Goal: Navigation & Orientation: Find specific page/section

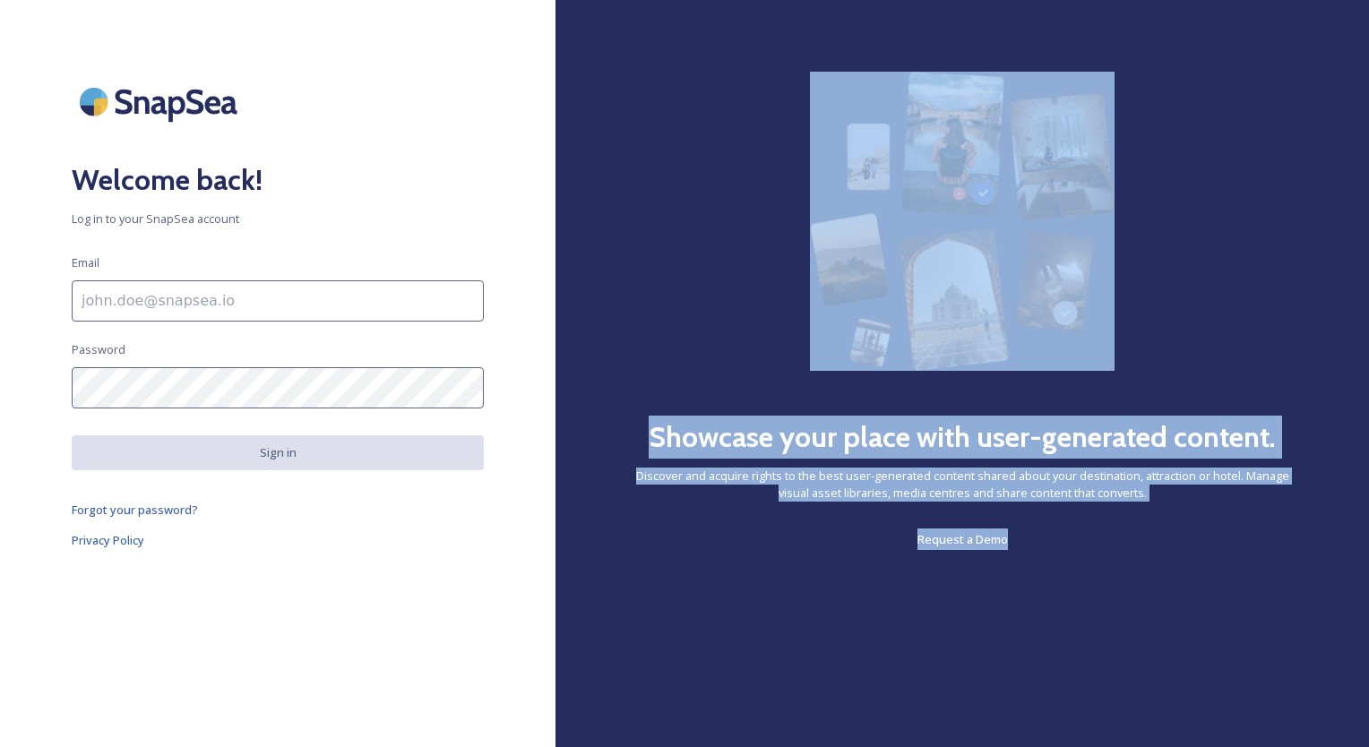
drag, startPoint x: 0, startPoint y: 0, endPoint x: 1364, endPoint y: 59, distance: 1365.1
click at [1364, 59] on html "Welcome back! Log in to your SnapSea account Email Password Sign in Forgot your…" at bounding box center [684, 373] width 1369 height 747
type input "[EMAIL_ADDRESS][DOMAIN_NAME]"
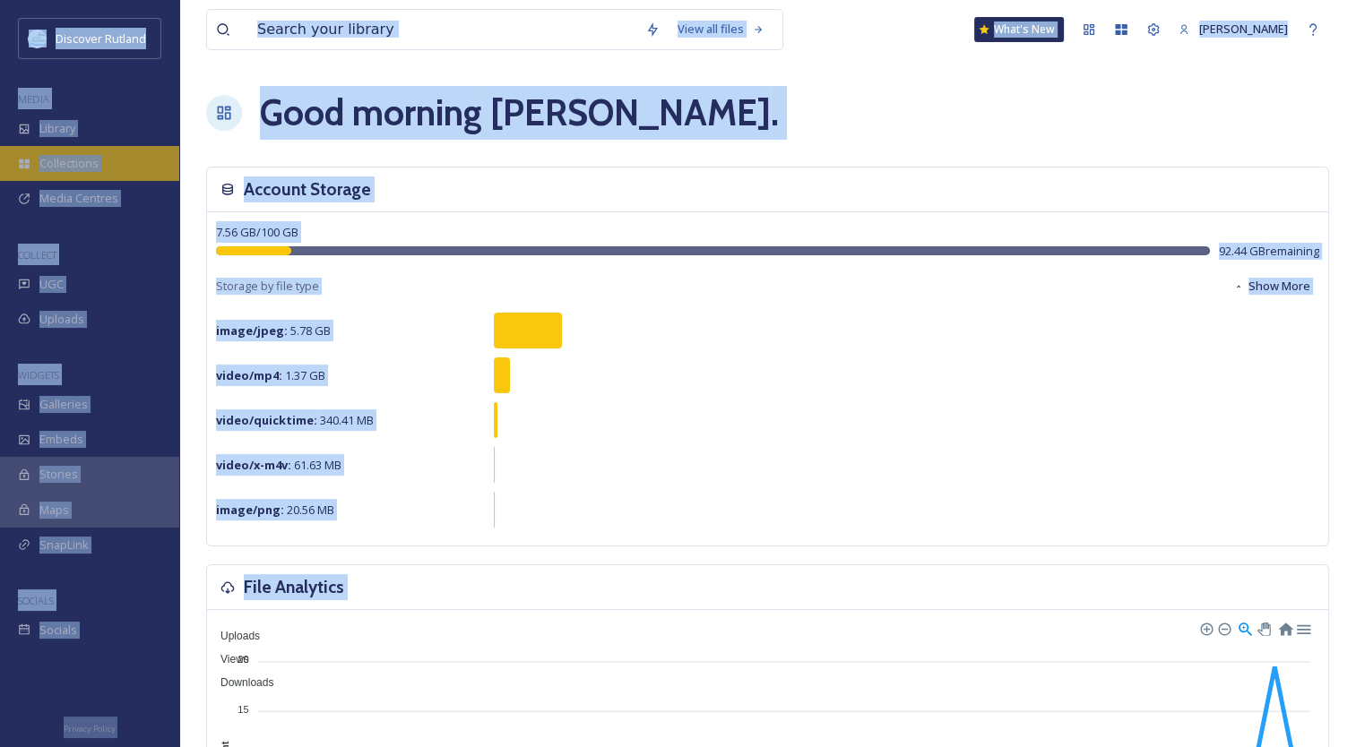
click at [97, 155] on span "Collections" at bounding box center [68, 163] width 59 height 17
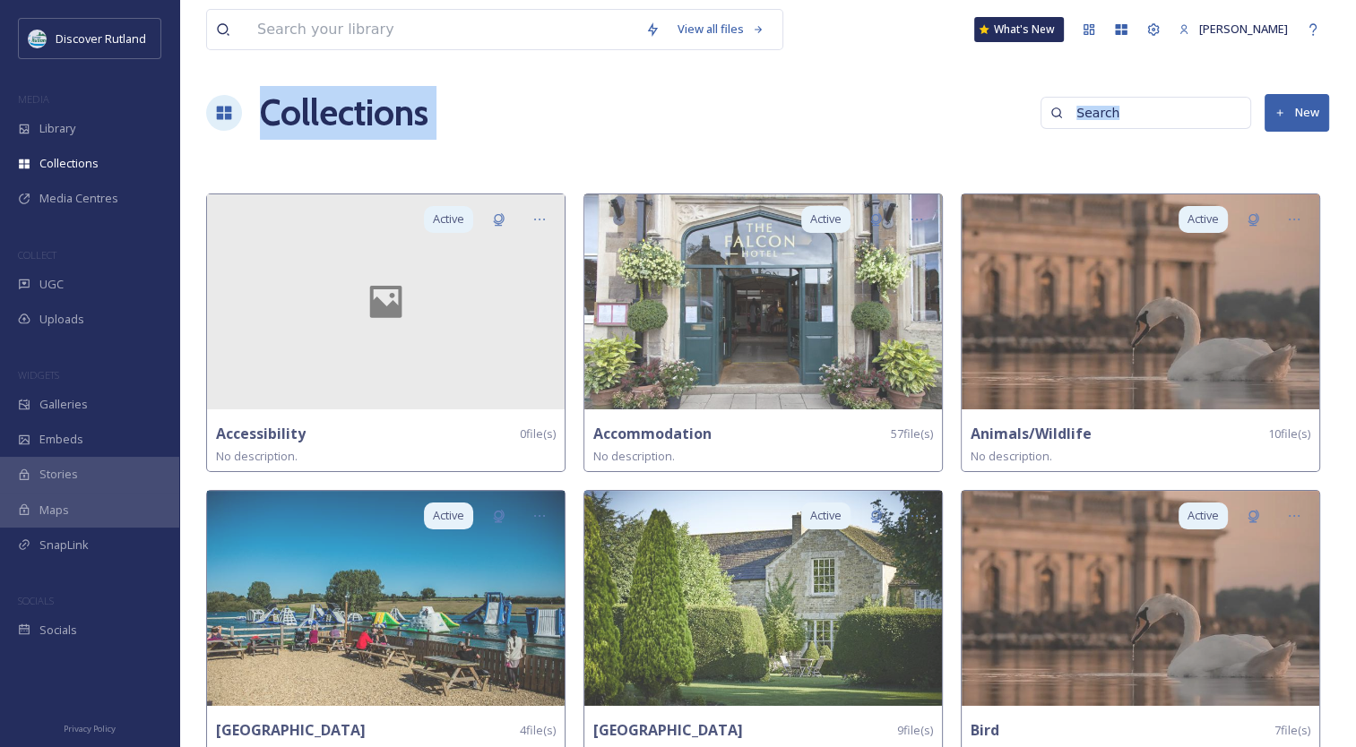
drag, startPoint x: 1353, startPoint y: 53, endPoint x: 1190, endPoint y: 65, distance: 163.5
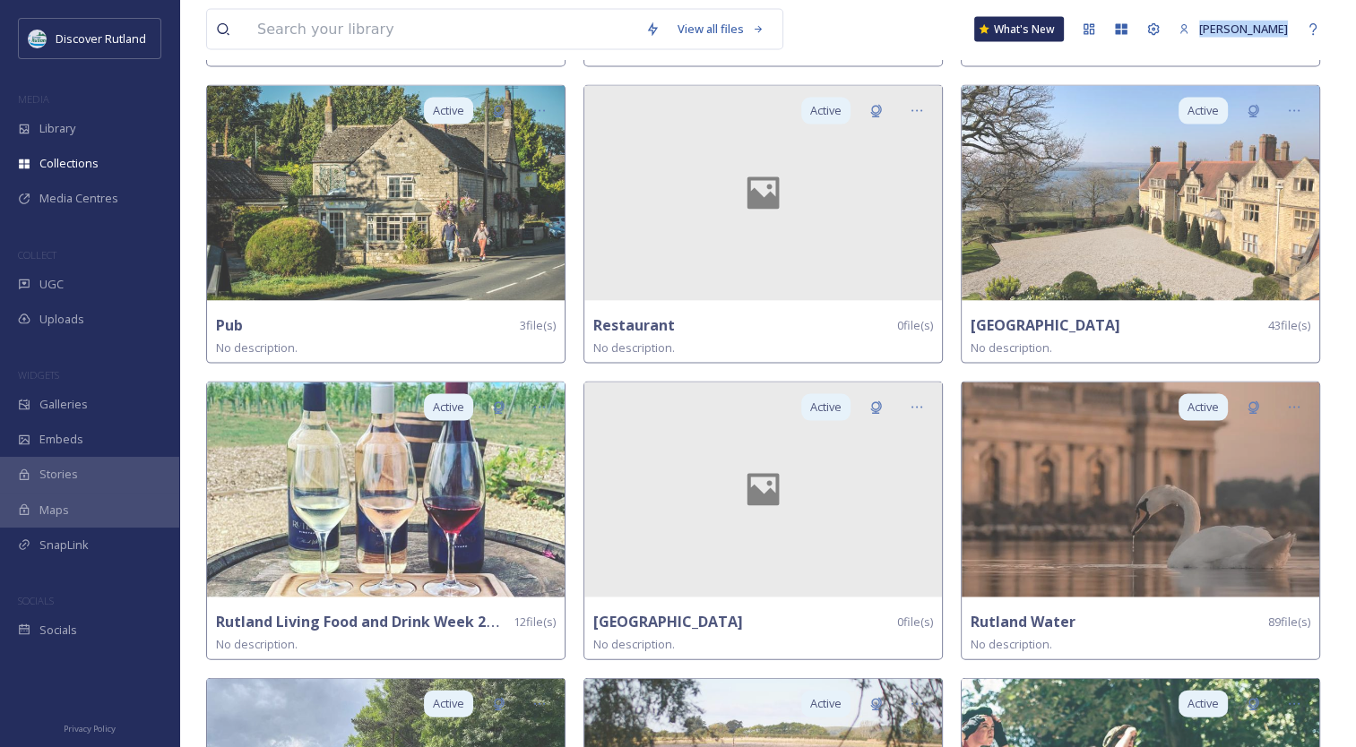
scroll to position [3674, 0]
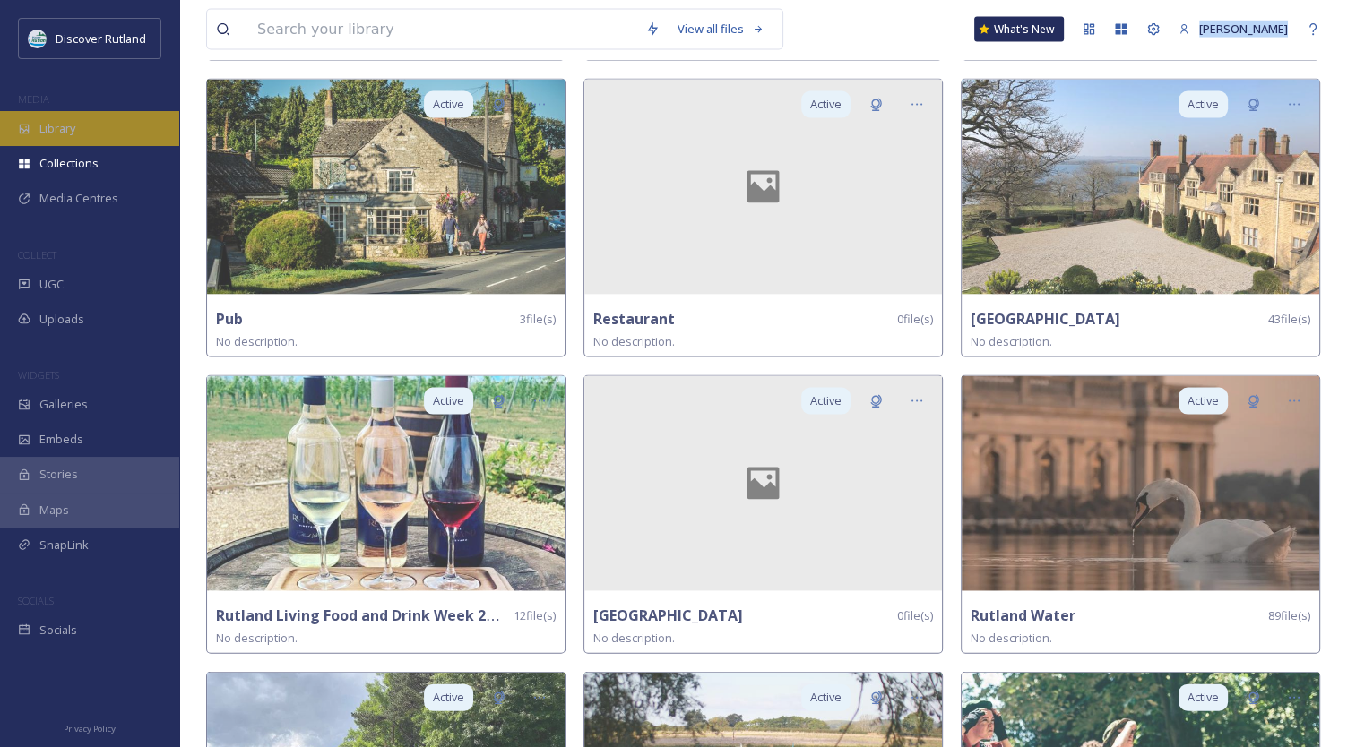
click at [100, 127] on div "Library" at bounding box center [89, 128] width 179 height 35
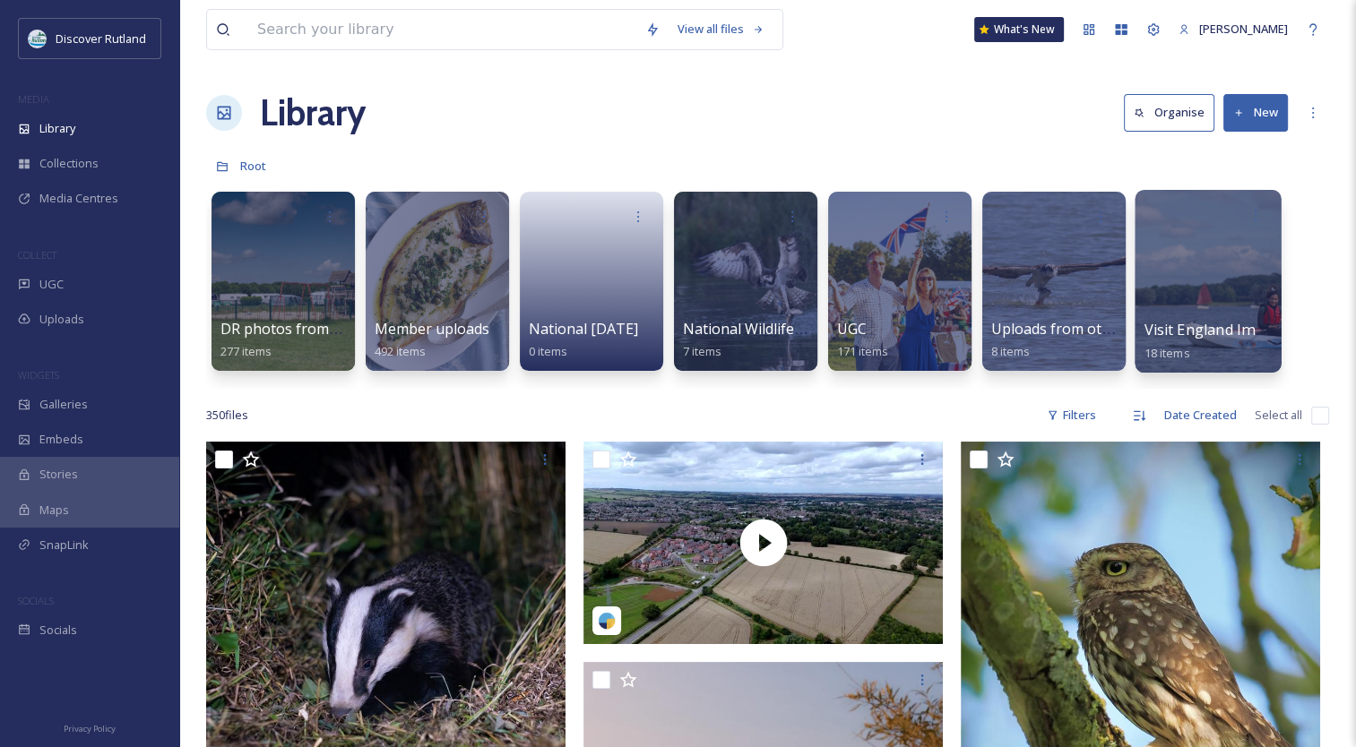
click at [1259, 267] on div at bounding box center [1207, 281] width 146 height 183
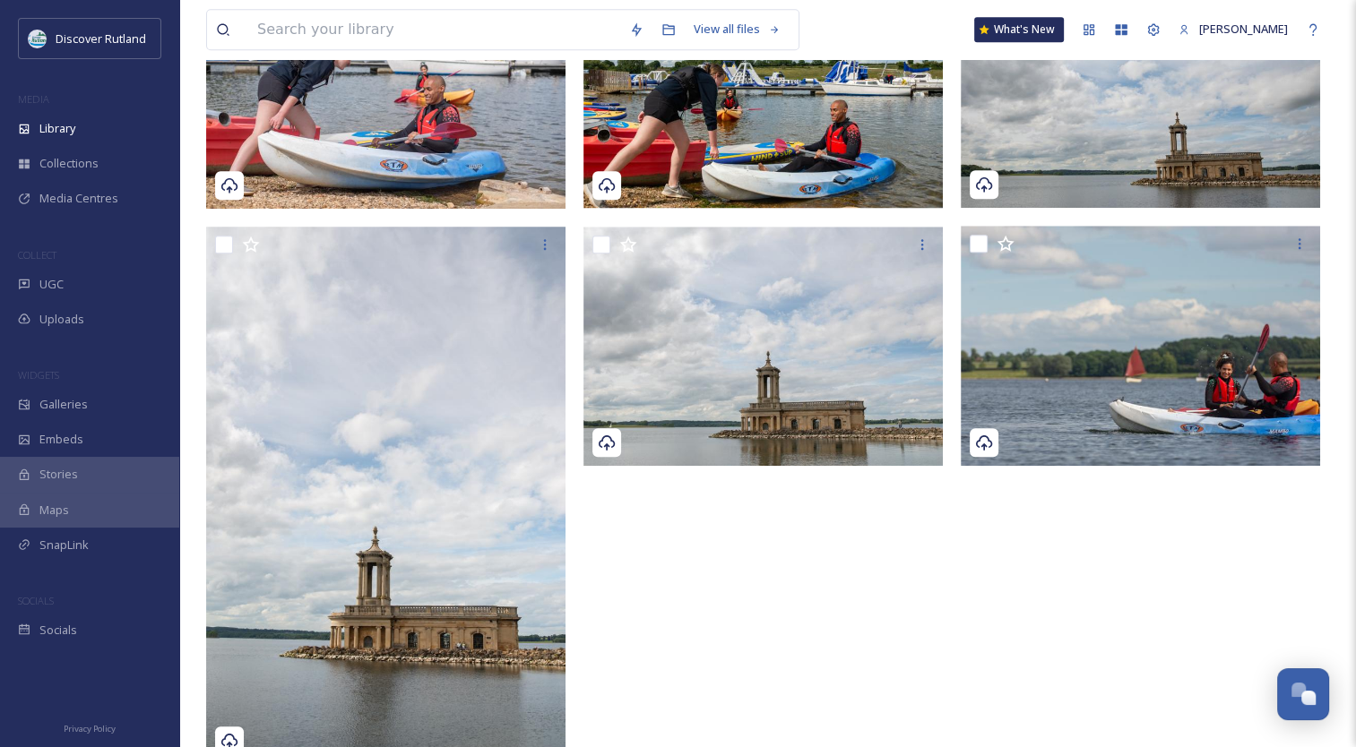
scroll to position [1652, 0]
